Goal: Information Seeking & Learning: Learn about a topic

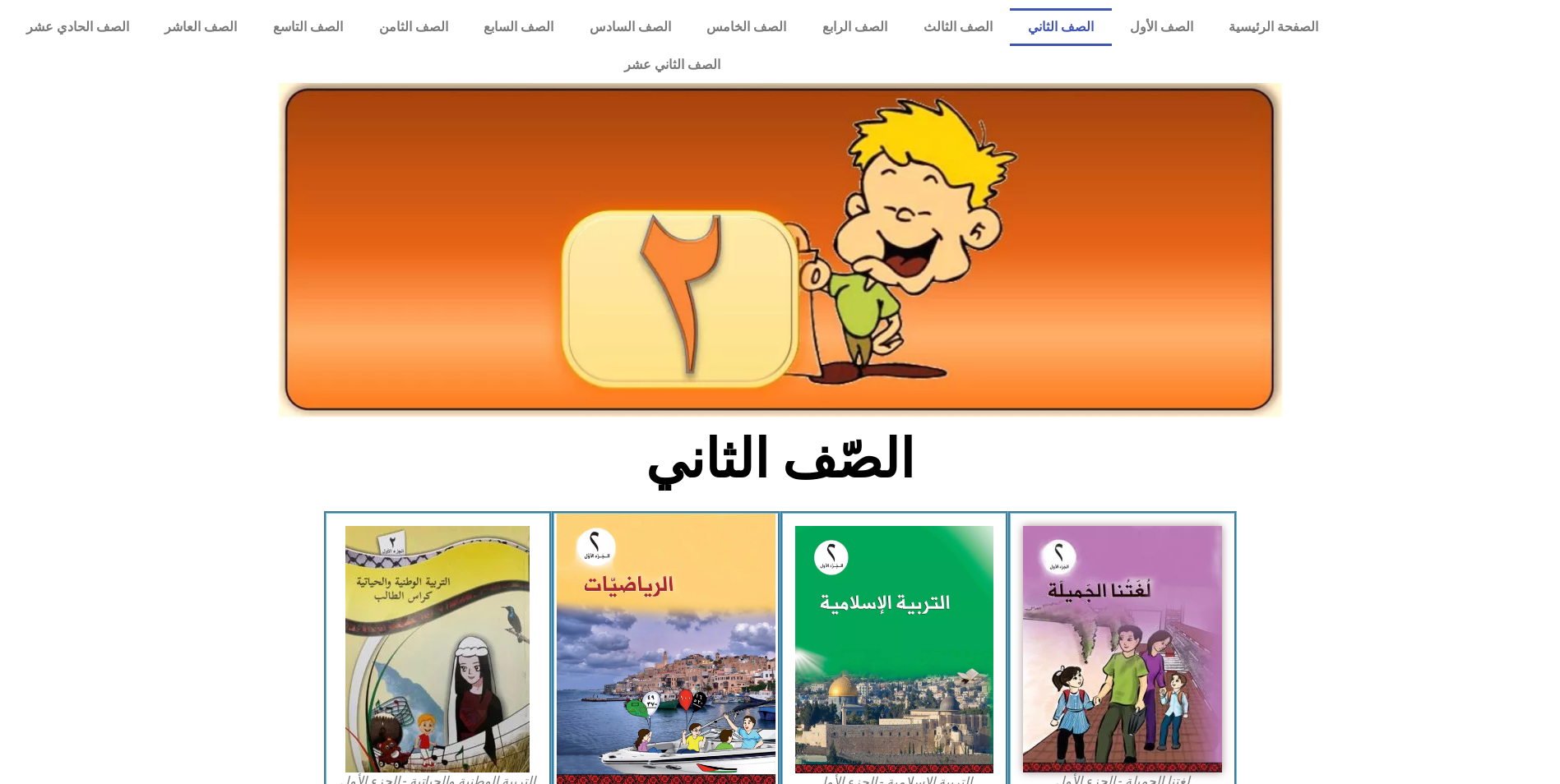
click at [672, 524] on img at bounding box center [666, 650] width 219 height 271
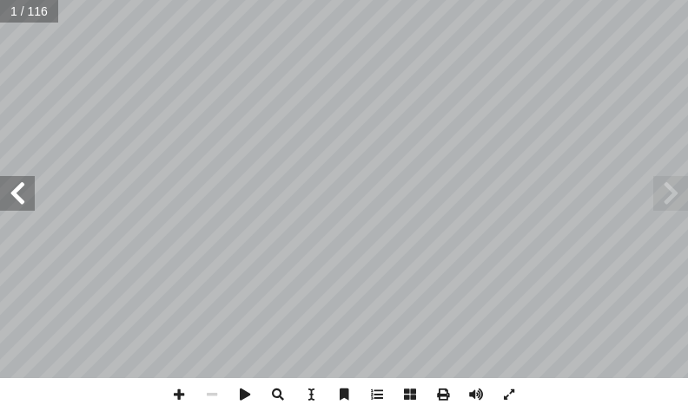
click at [15, 196] on span at bounding box center [17, 193] width 35 height 35
click at [14, 196] on span at bounding box center [17, 193] width 35 height 35
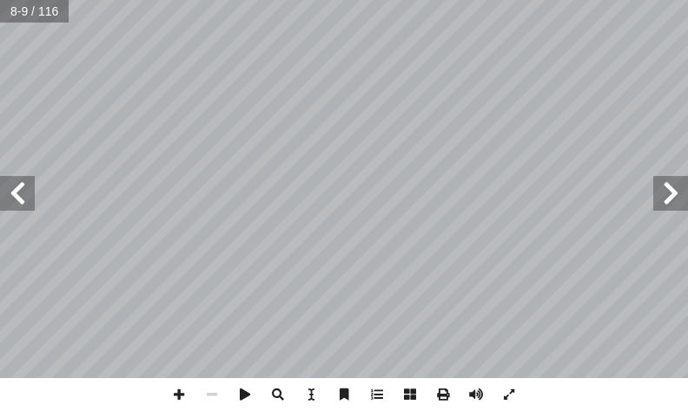
click at [14, 196] on span at bounding box center [17, 193] width 35 height 35
click at [11, 196] on span at bounding box center [17, 193] width 35 height 35
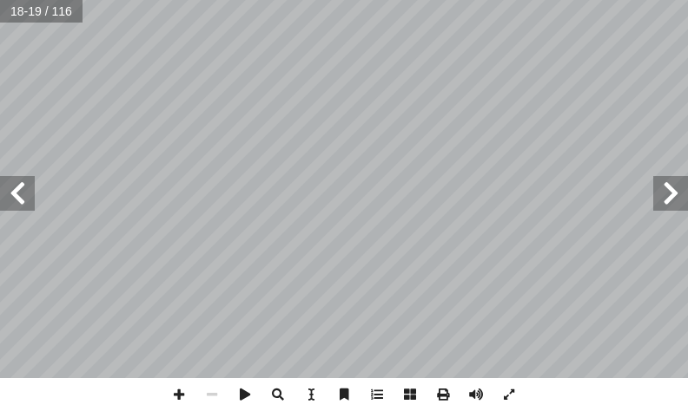
click at [11, 196] on span at bounding box center [17, 193] width 35 height 35
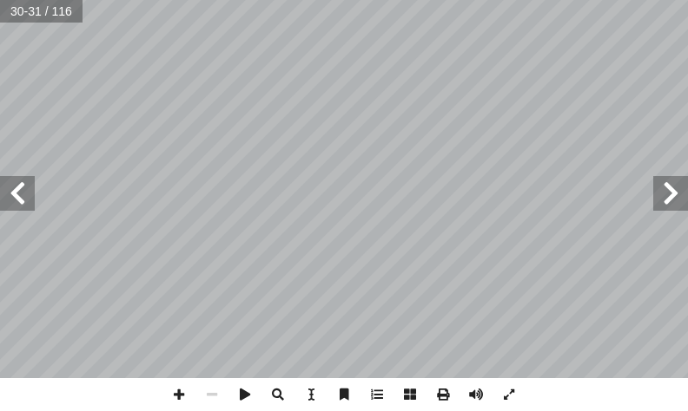
click at [11, 196] on span at bounding box center [17, 193] width 35 height 35
click at [11, 194] on span at bounding box center [17, 193] width 35 height 35
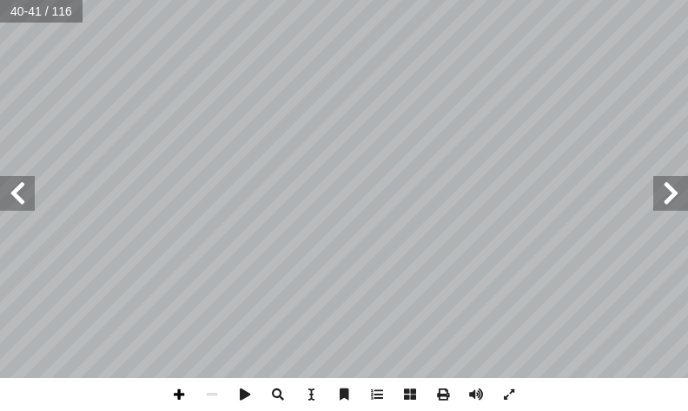
click at [179, 398] on span at bounding box center [178, 394] width 33 height 33
click at [675, 194] on span at bounding box center [670, 193] width 35 height 35
click at [23, 207] on span at bounding box center [17, 193] width 35 height 35
click at [17, 185] on span at bounding box center [17, 193] width 35 height 35
